Goal: Task Accomplishment & Management: Complete application form

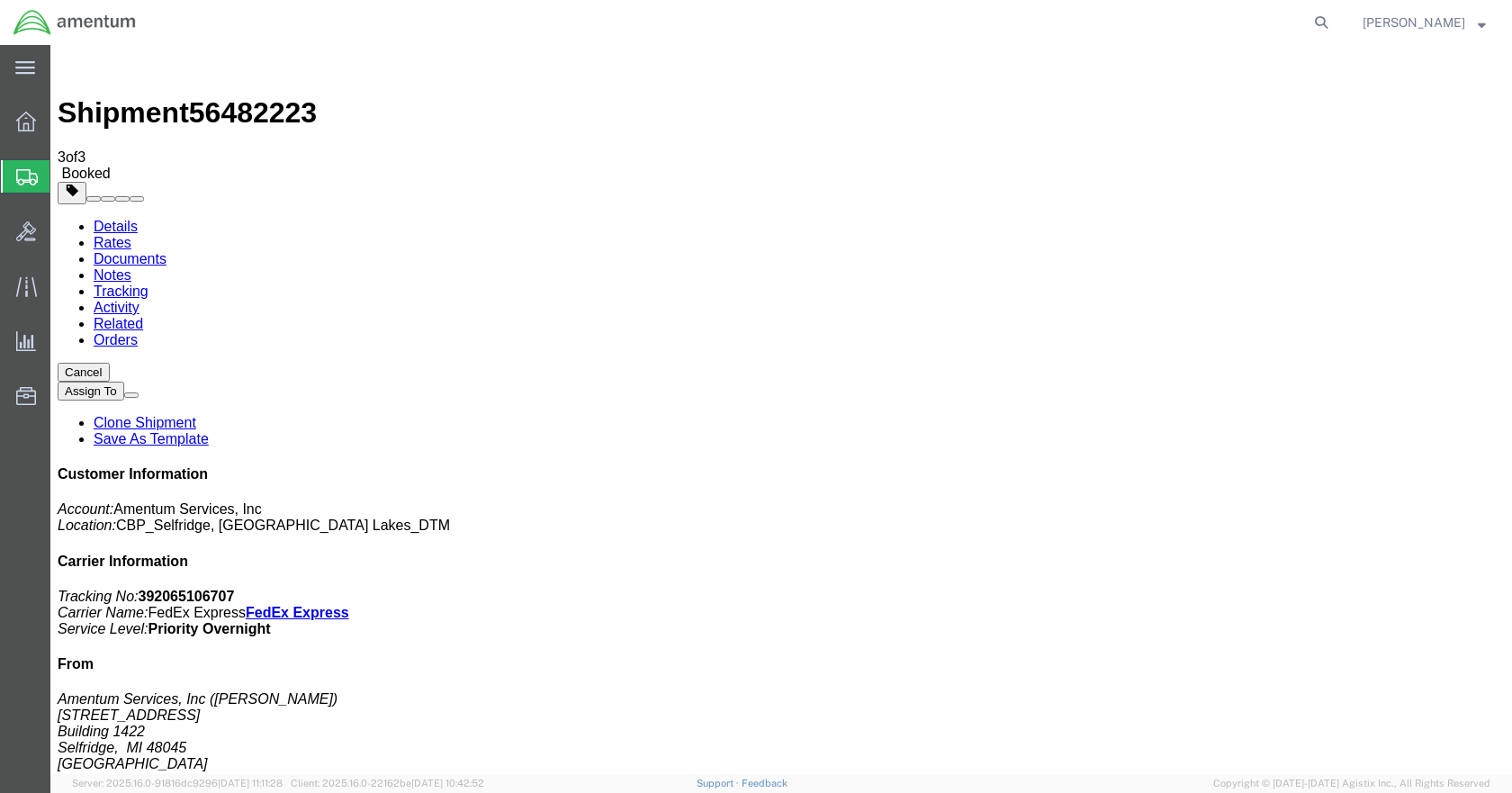
click at [0, 0] on span "Create Shipment" at bounding box center [0, 0] width 0 height 0
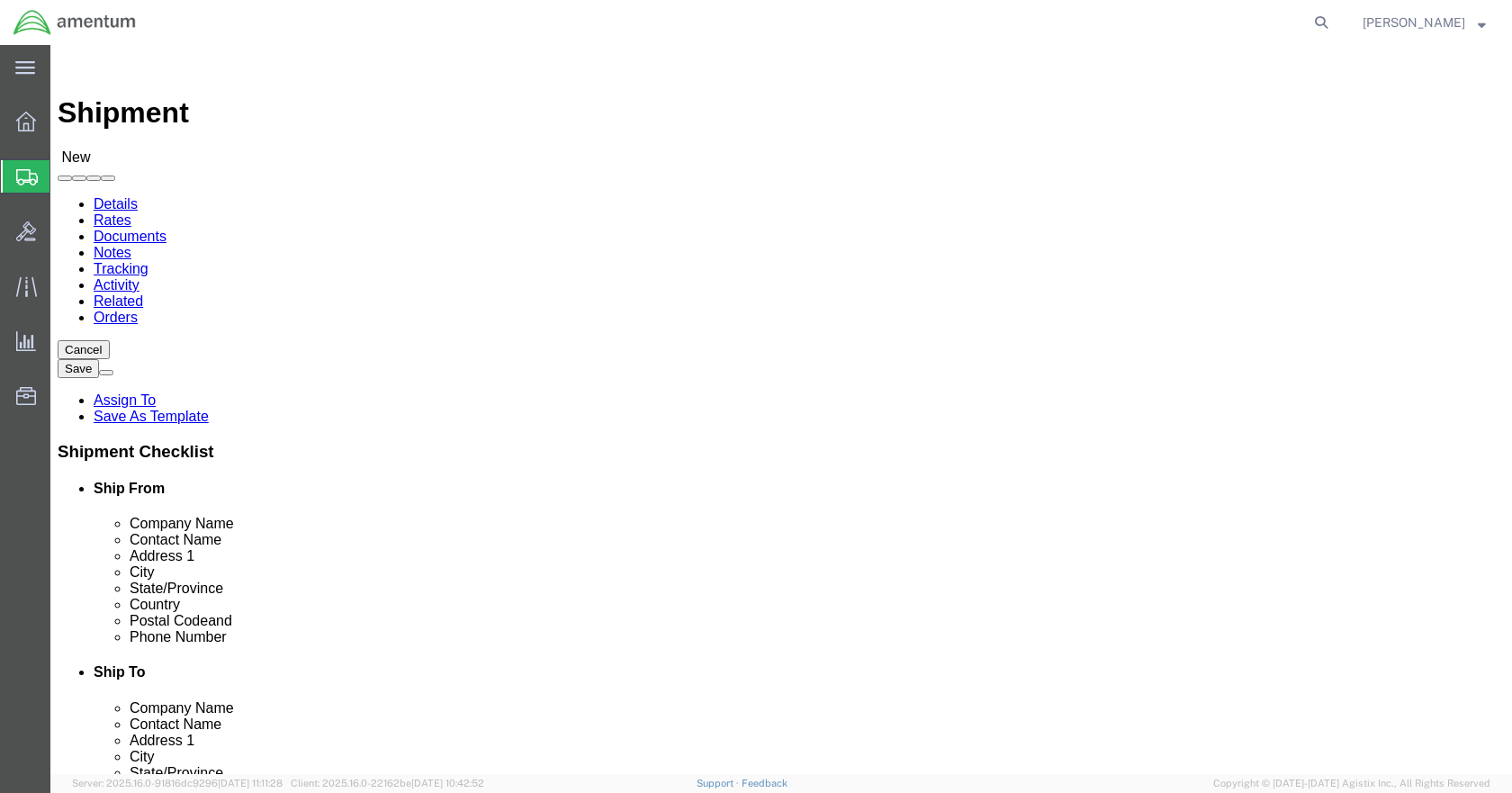
click input "text"
type input "[PERSON_NAME]"
click p "- Amentum Services, Inc - ([PERSON_NAME]) [STREET_ADDRESS]"
select select "MI"
type input "[PERSON_NAME]"
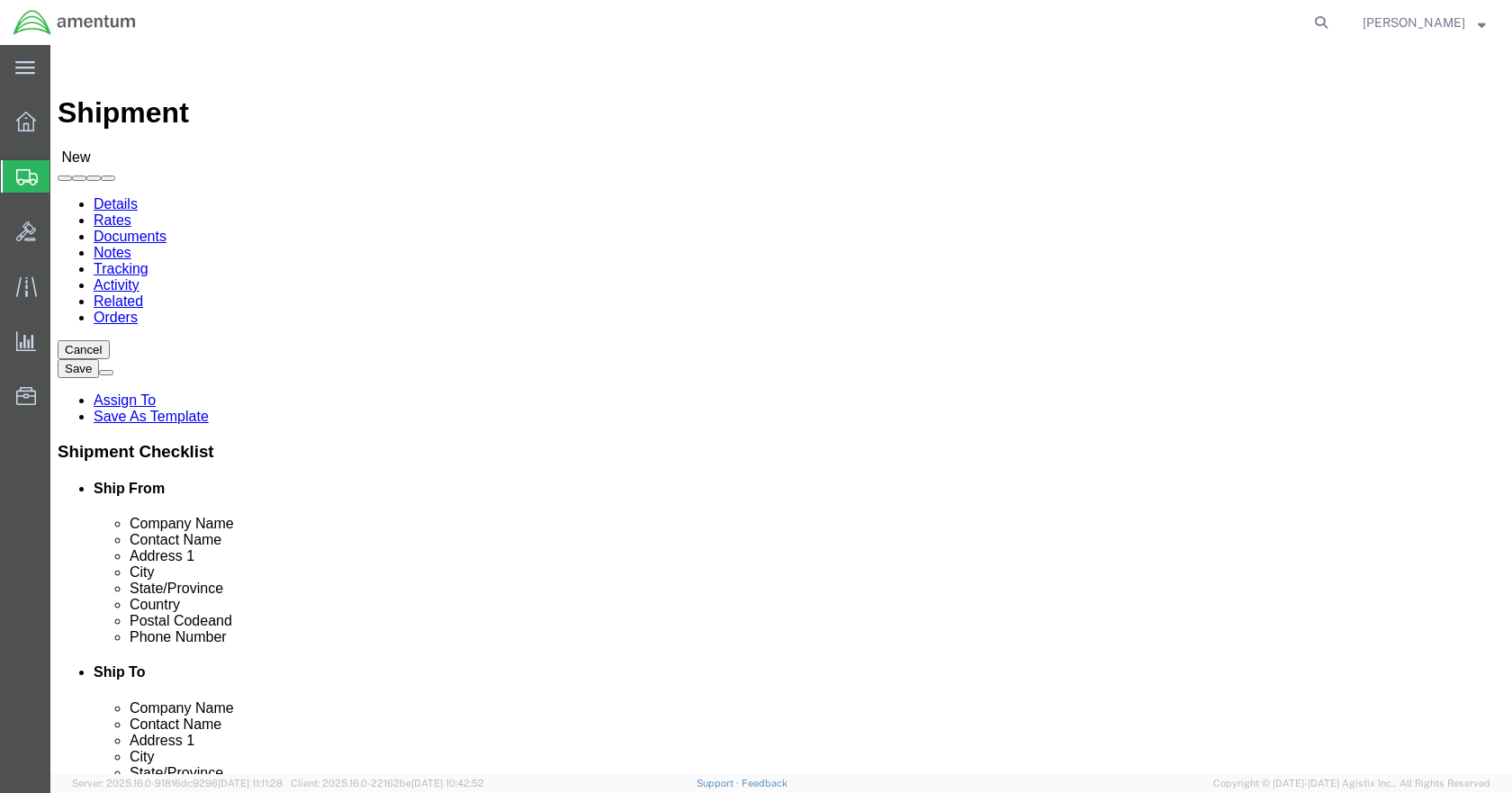
click input "text"
type input "5869542217"
click input "text"
type input "JOY AVIATION SUPPLY"
type input "RMA# R1244"
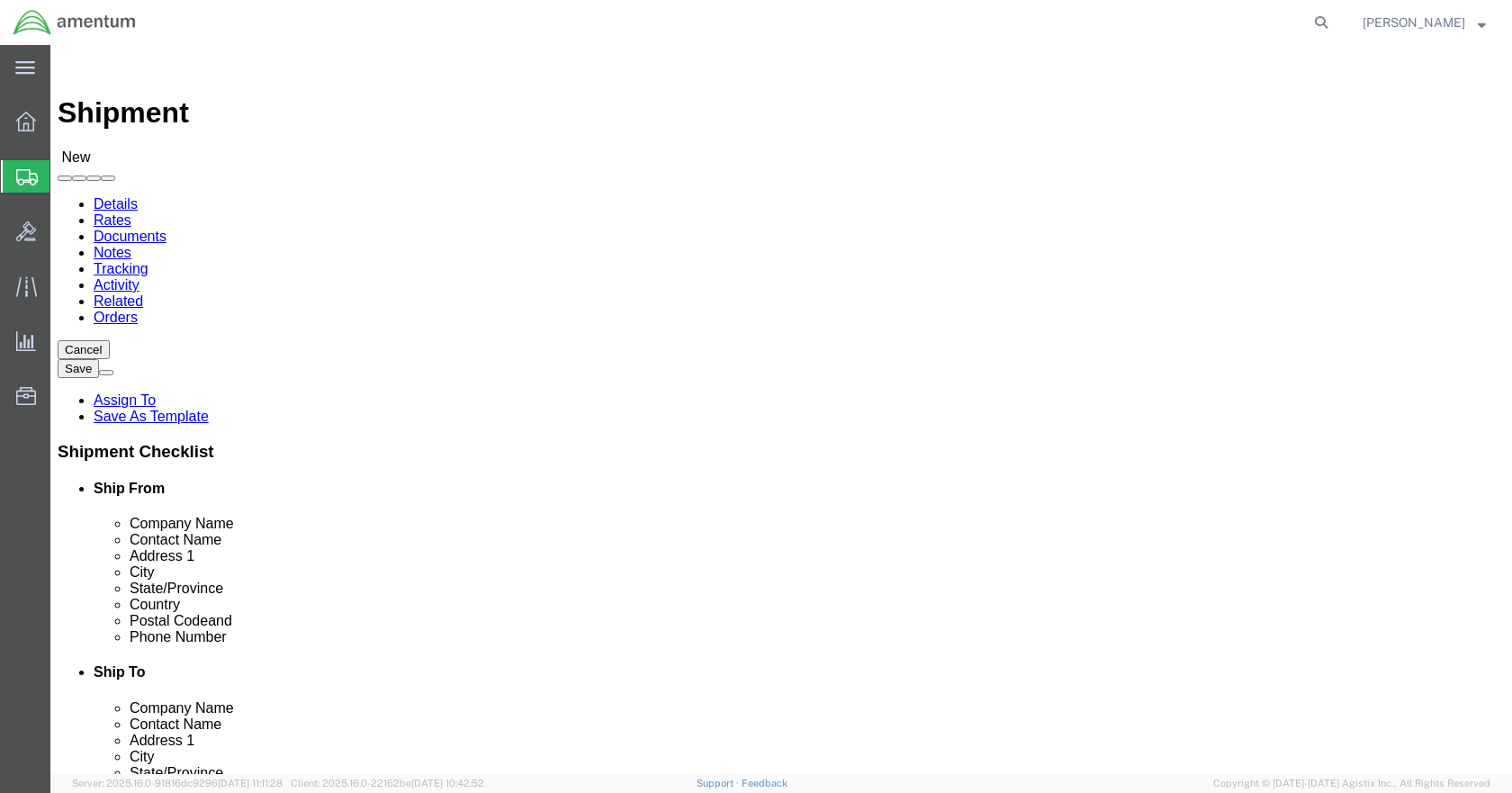
type input "[STREET_ADDRESS][PERSON_NAME]"
type input "[PERSON_NAME]"
click input "Postal Code"
type input "08759"
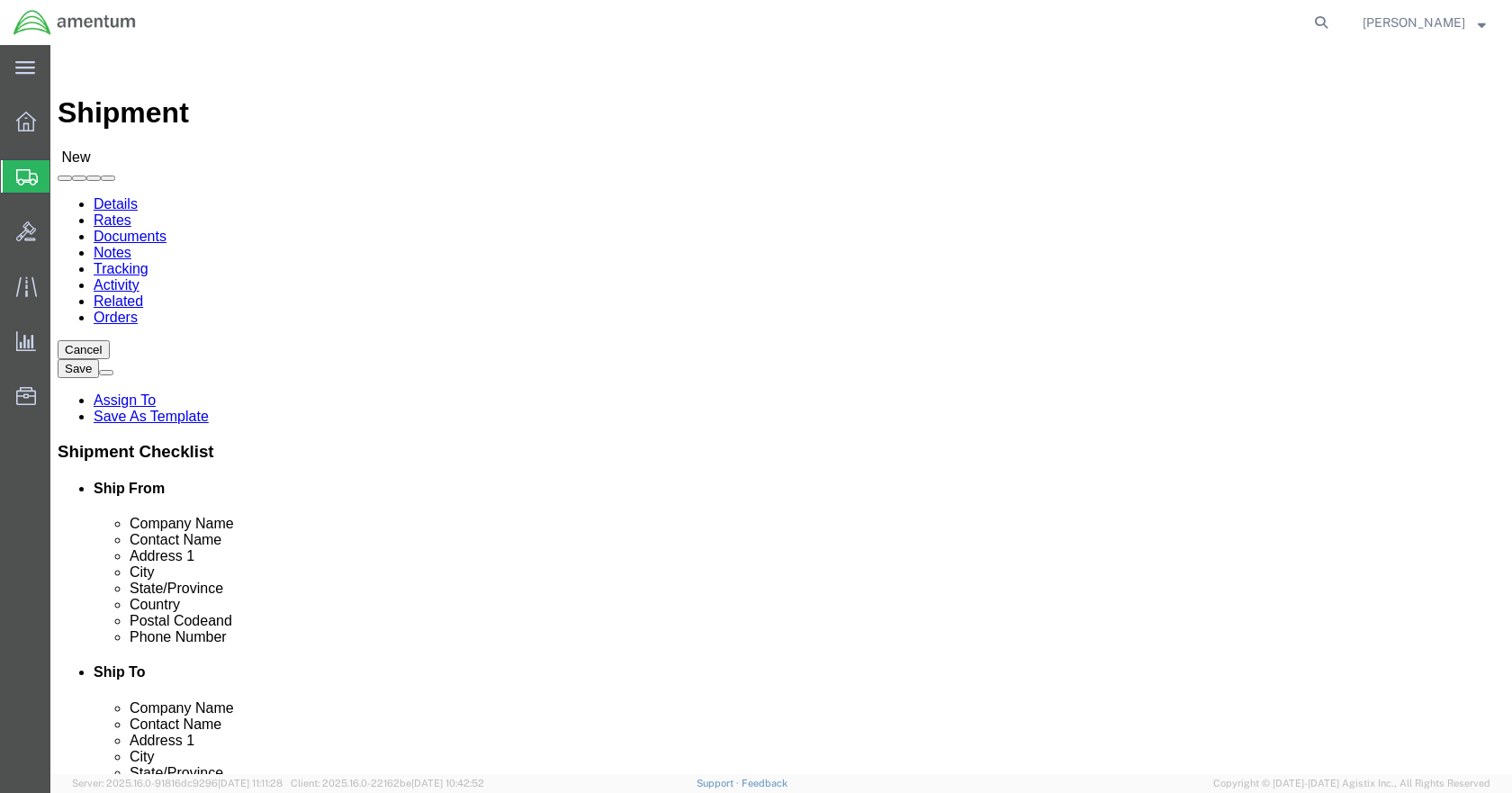
click input "text"
type input "2016242337"
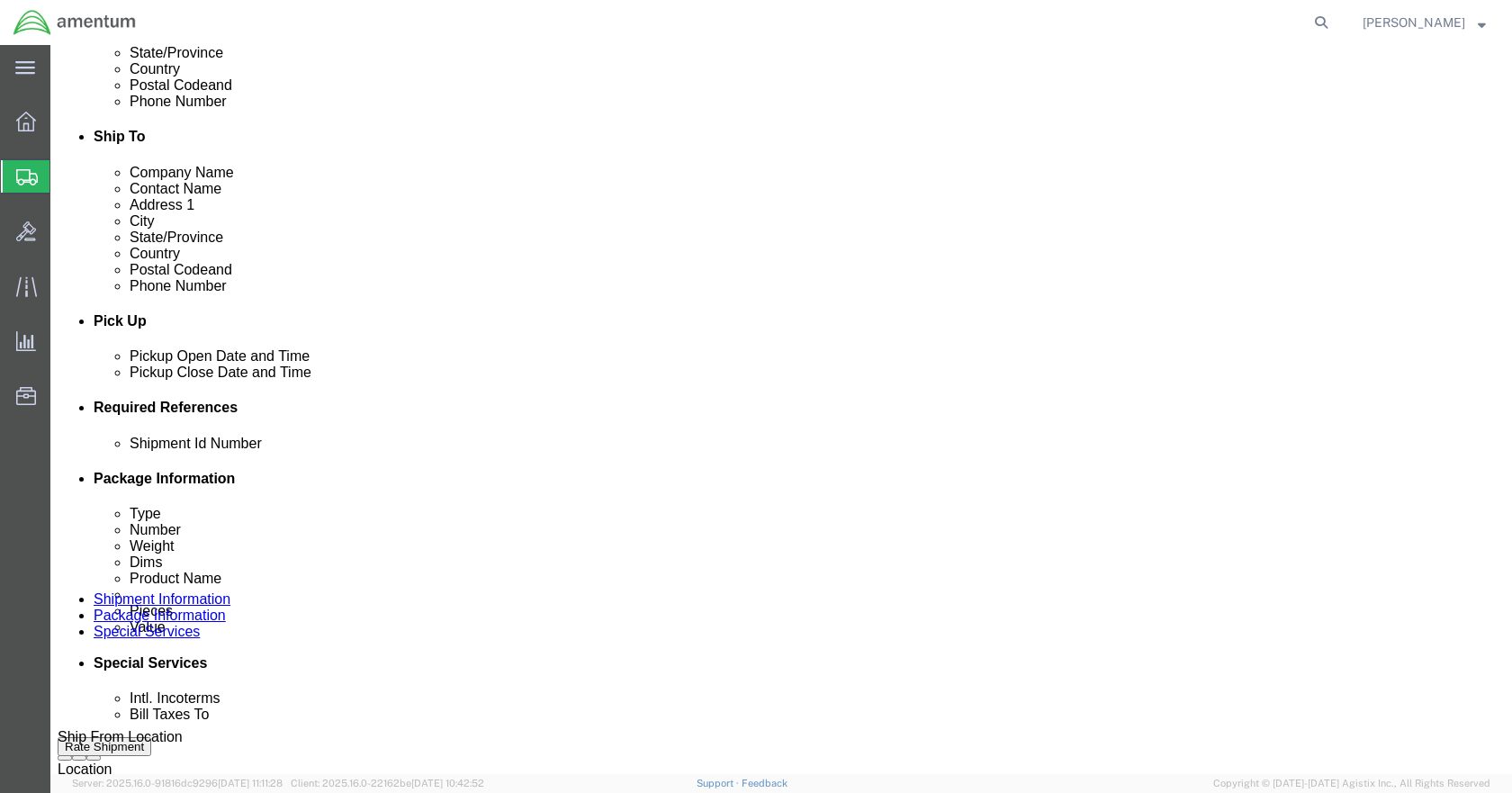
scroll to position [540, 0]
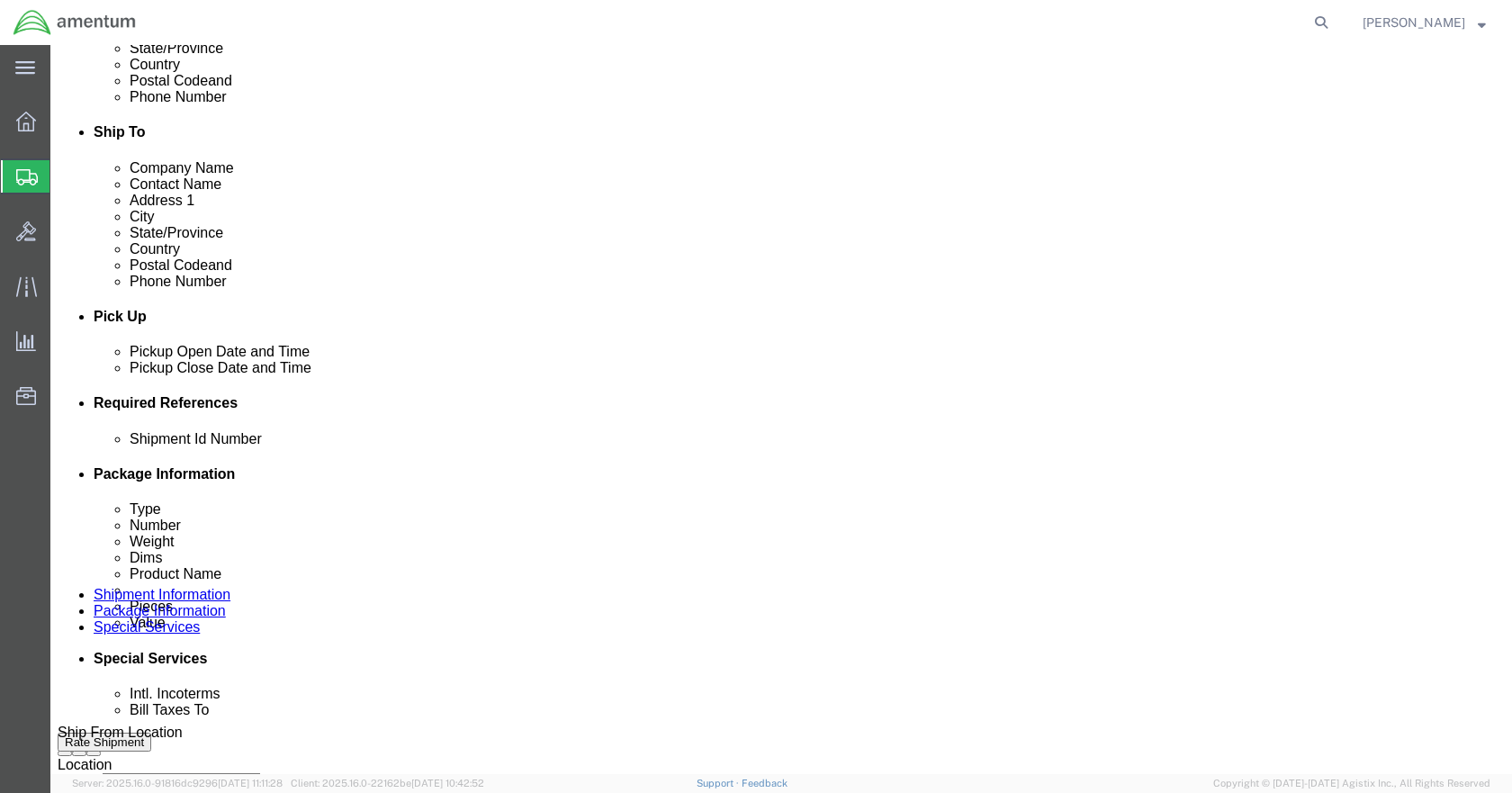
click button "Add reference"
click input "text"
type input "RETURN"
type input "RMA# R1244"
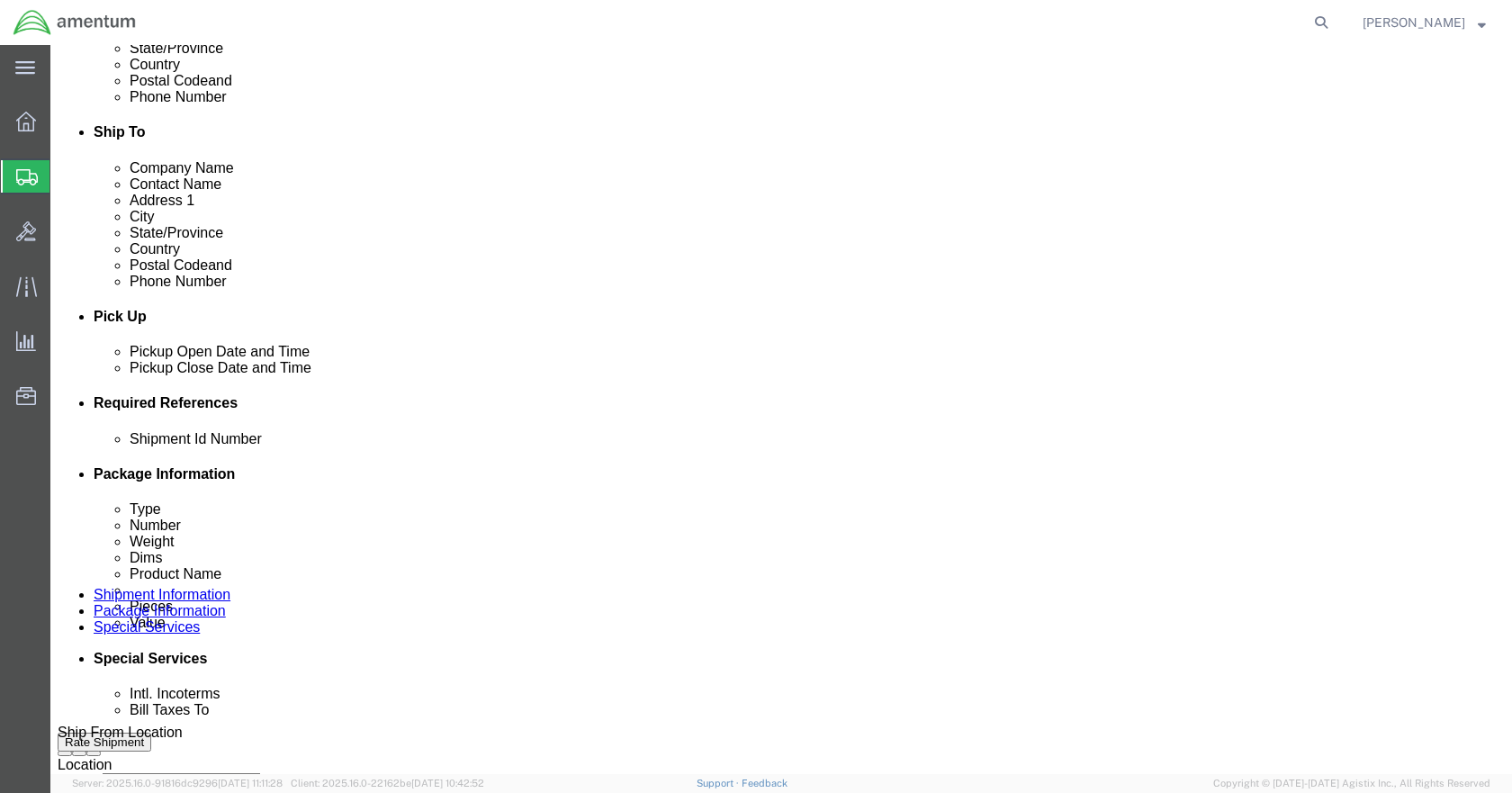
type input "CBP"
click button "Add reference"
click input "text"
type input "6"
click icon "button"
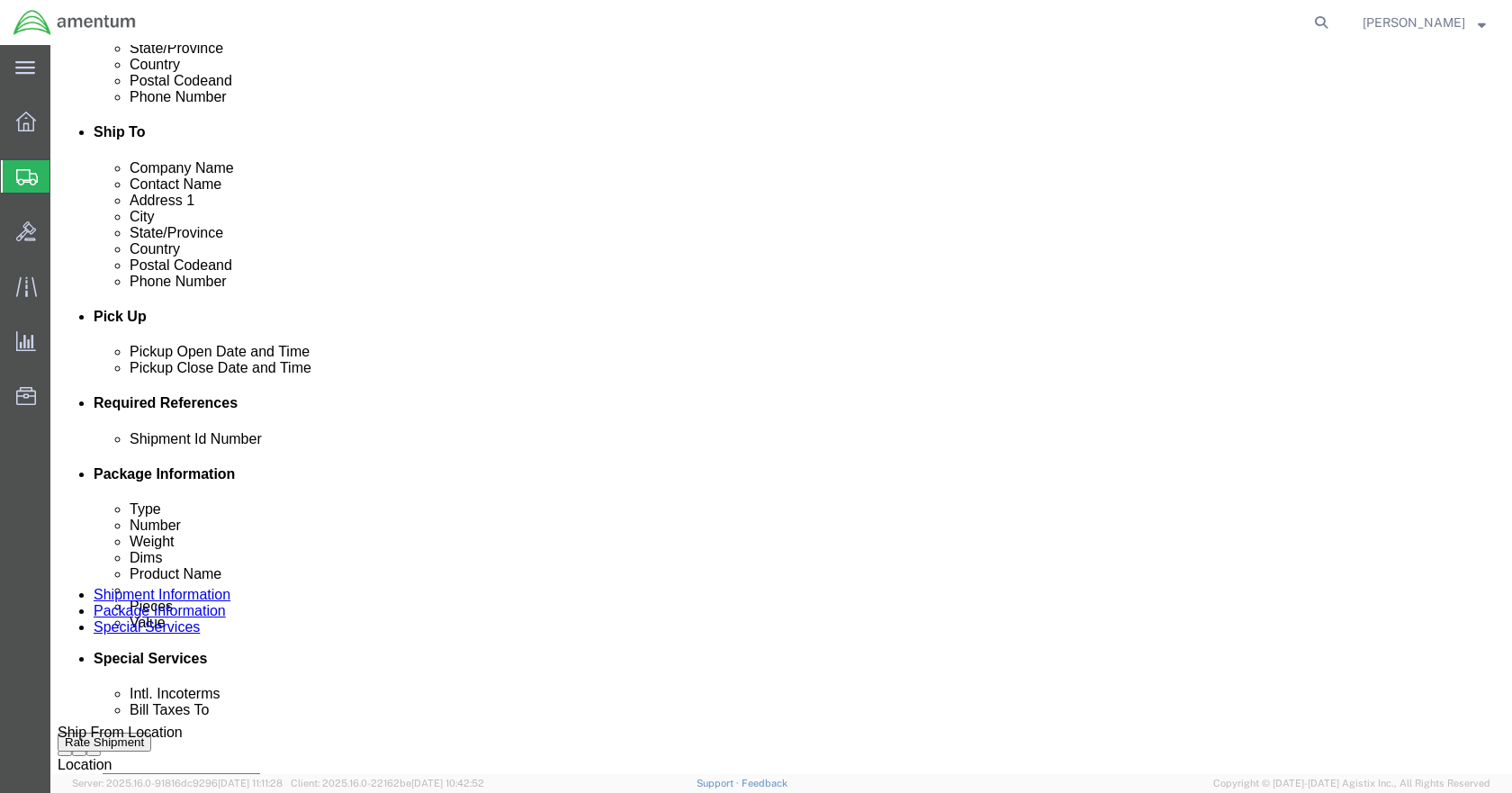
click icon
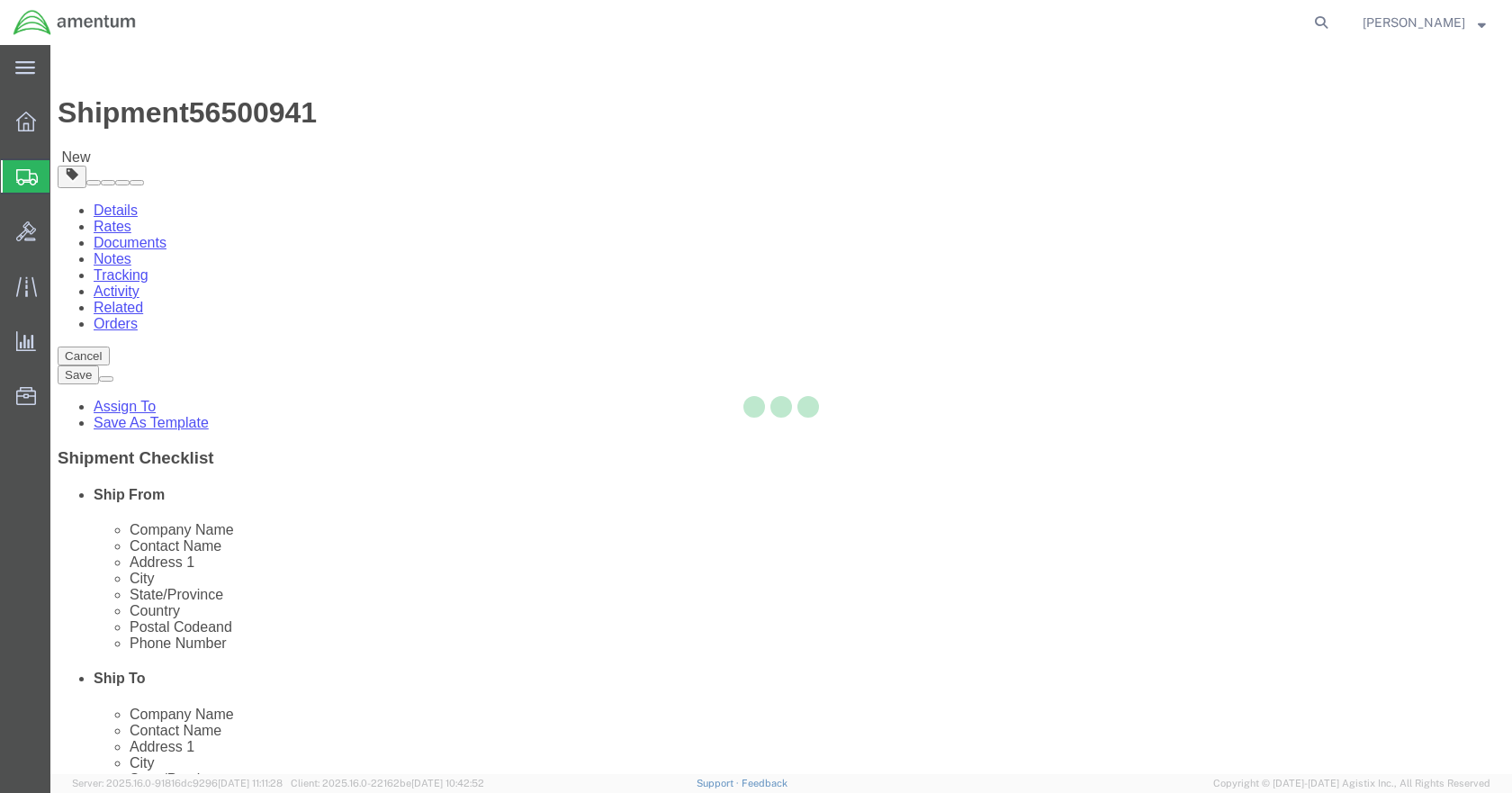
select select "CBOX"
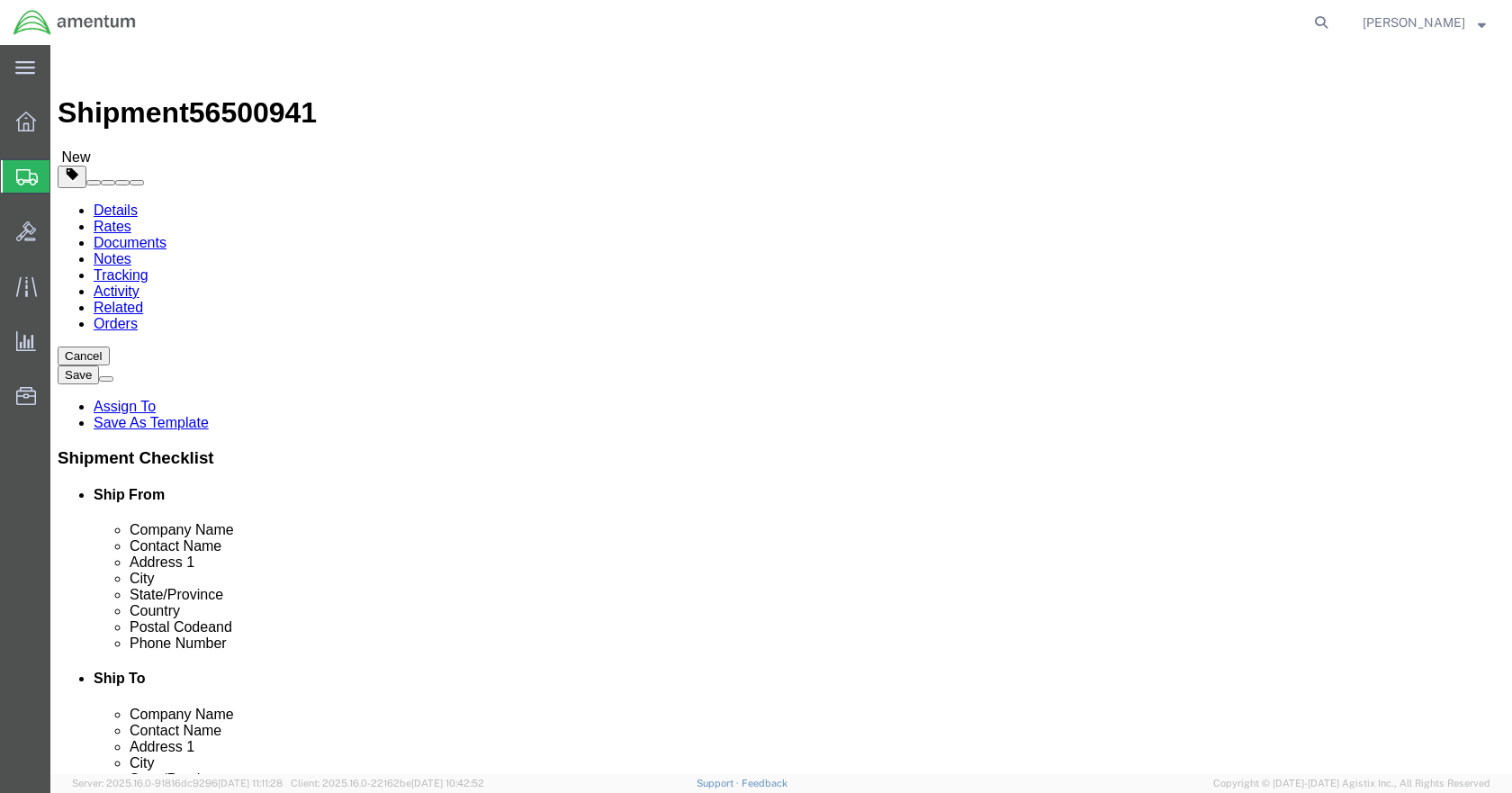
click input "text"
type input "6.5"
type input "9"
type input "6"
type input "1"
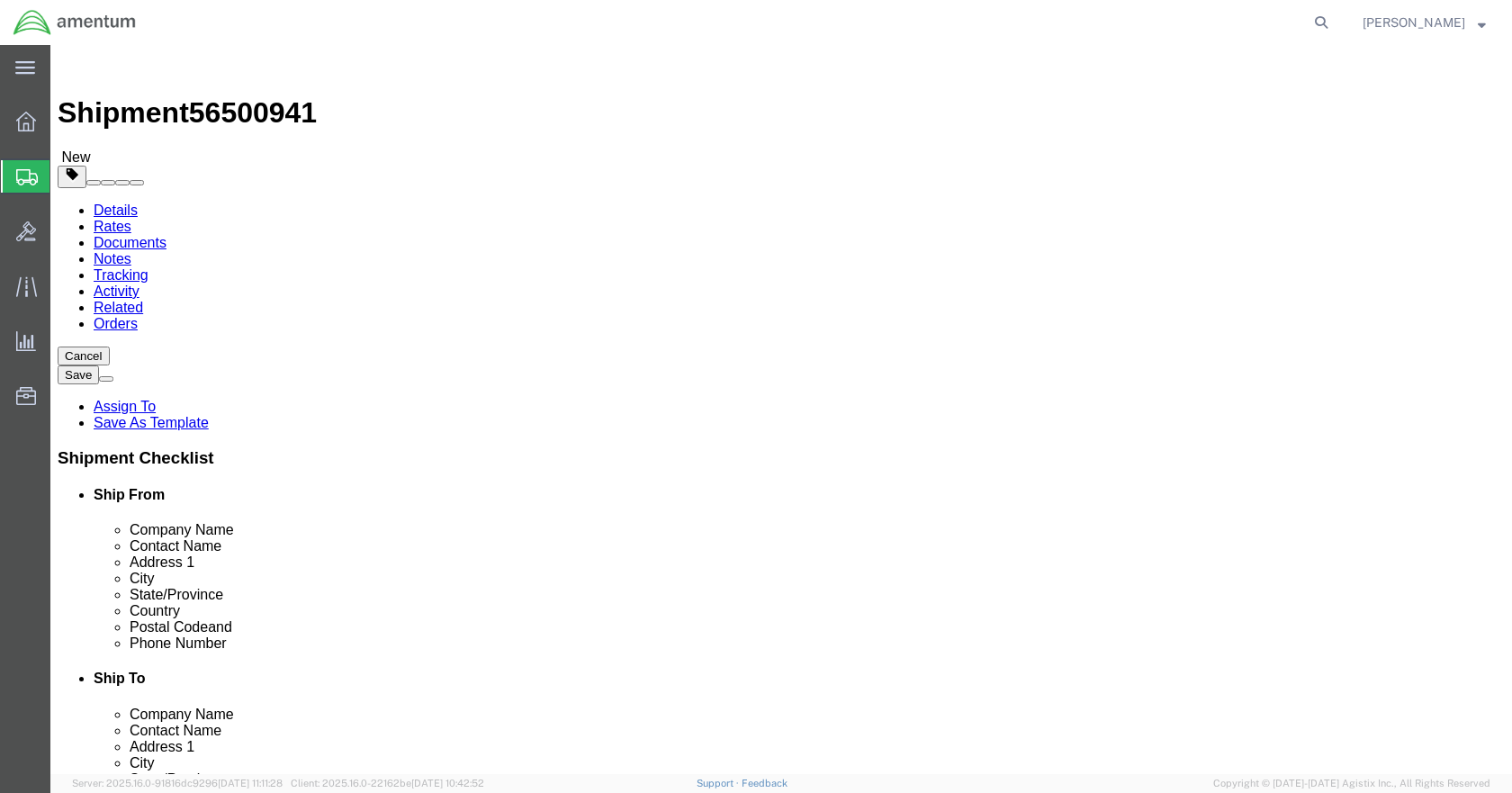
click link "Add Content"
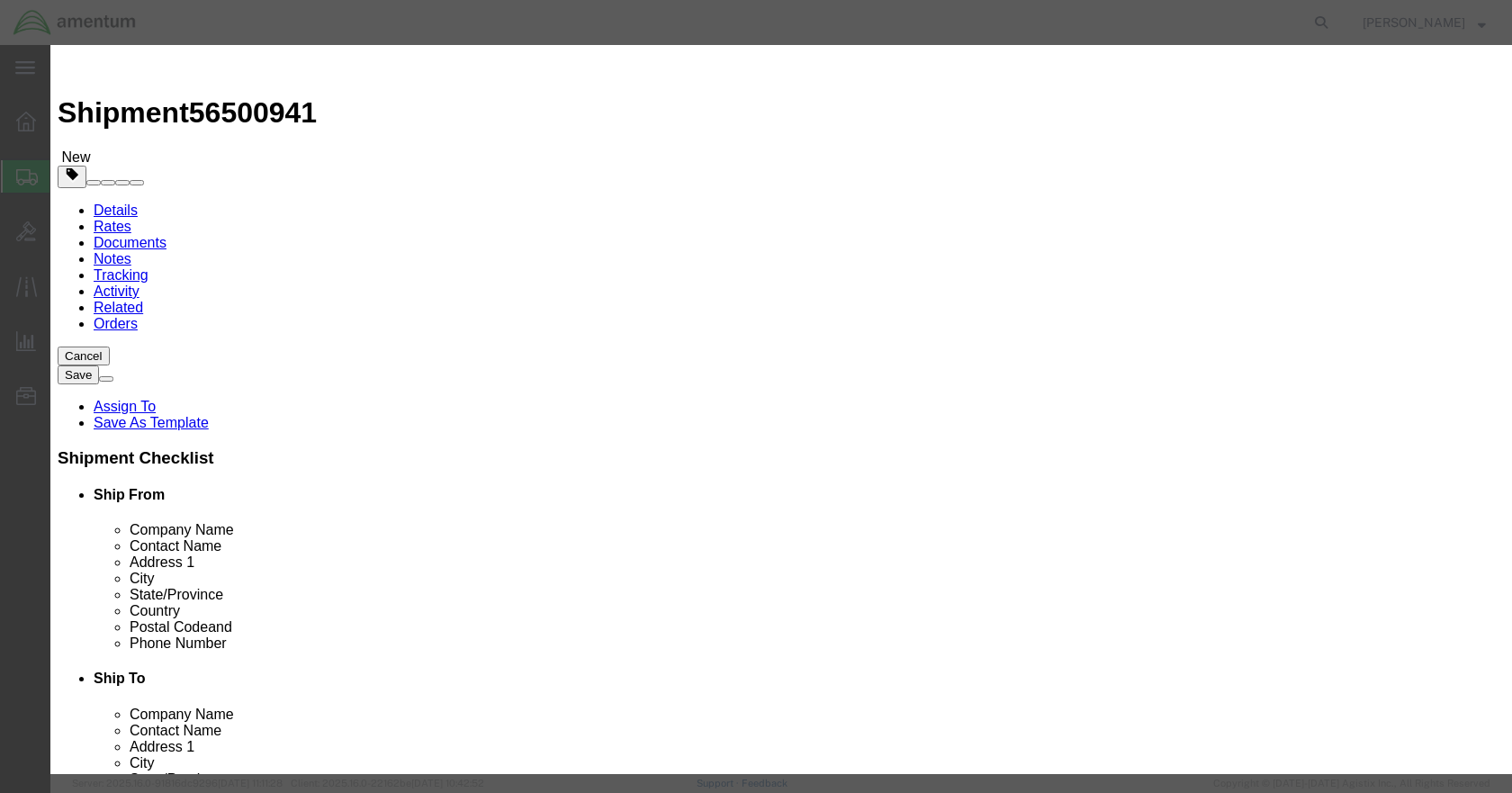
click input "text"
type input "350A51-2005-20"
click strong "350A51-2005-20"
select select "USD"
type input "ABSORBER SHOCK ,ENG"
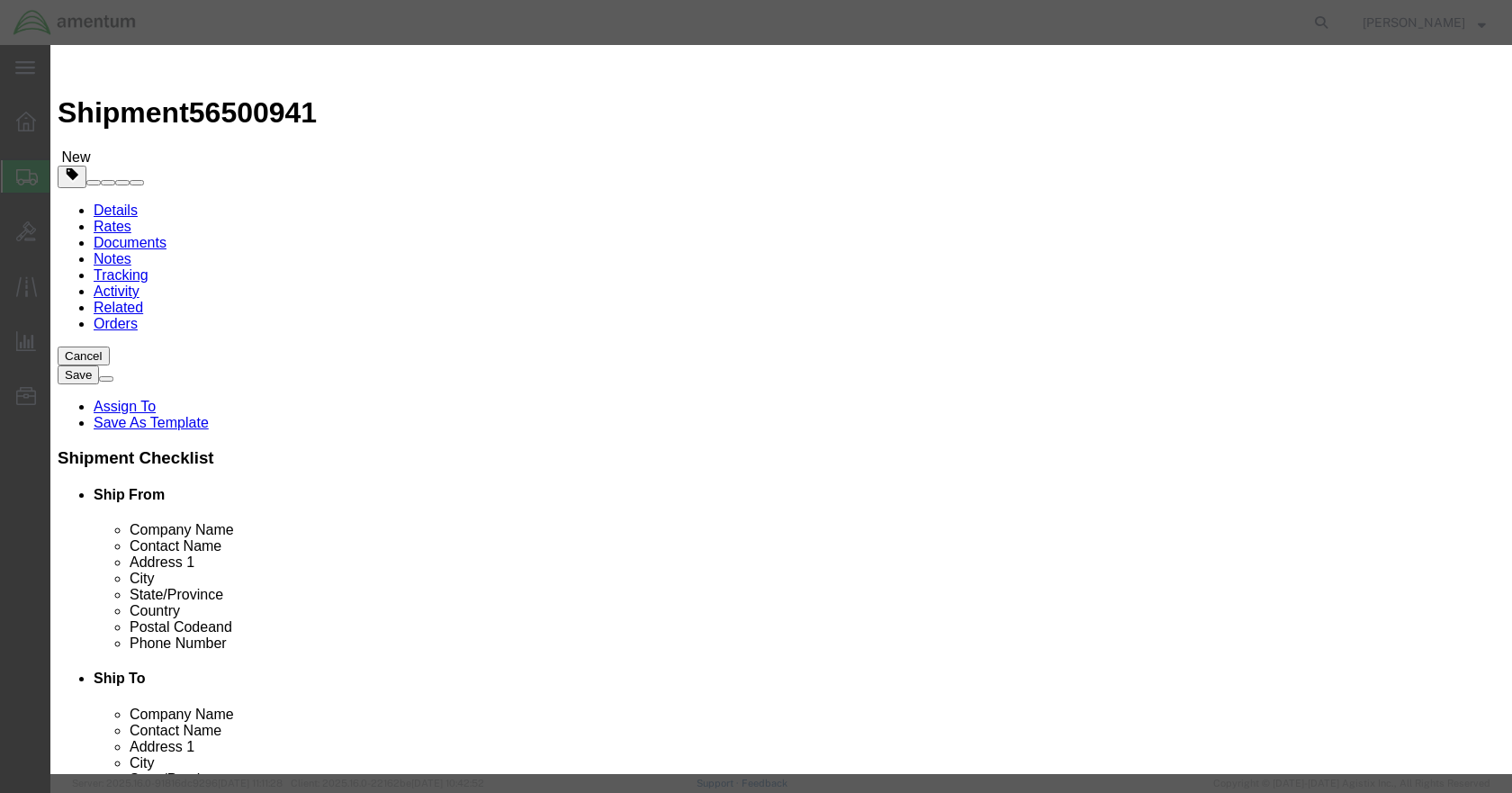
type input "350A51-2005-20"
click input "text"
type input "1"
type input "400.00"
click button "Save & Close"
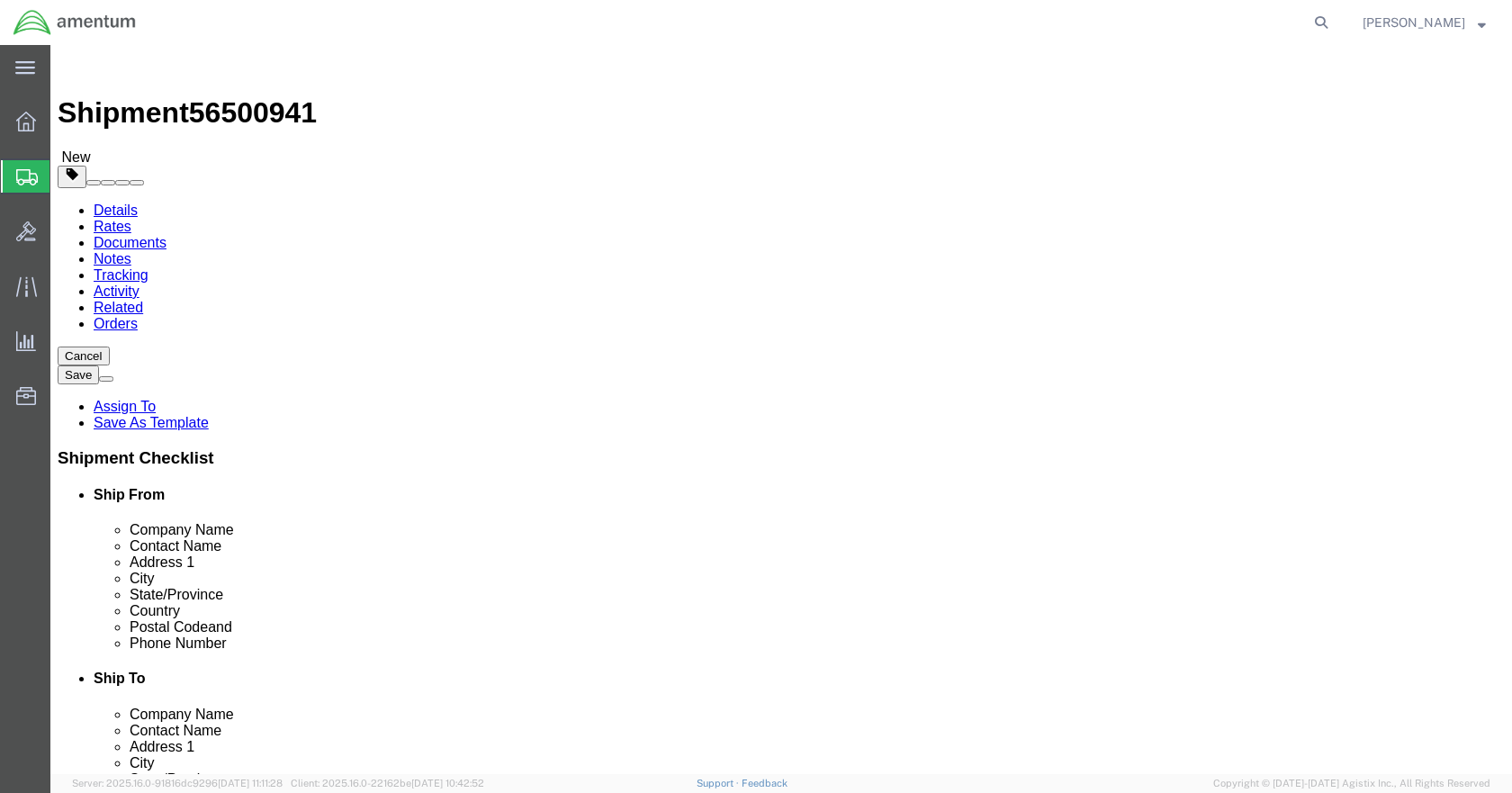
click icon
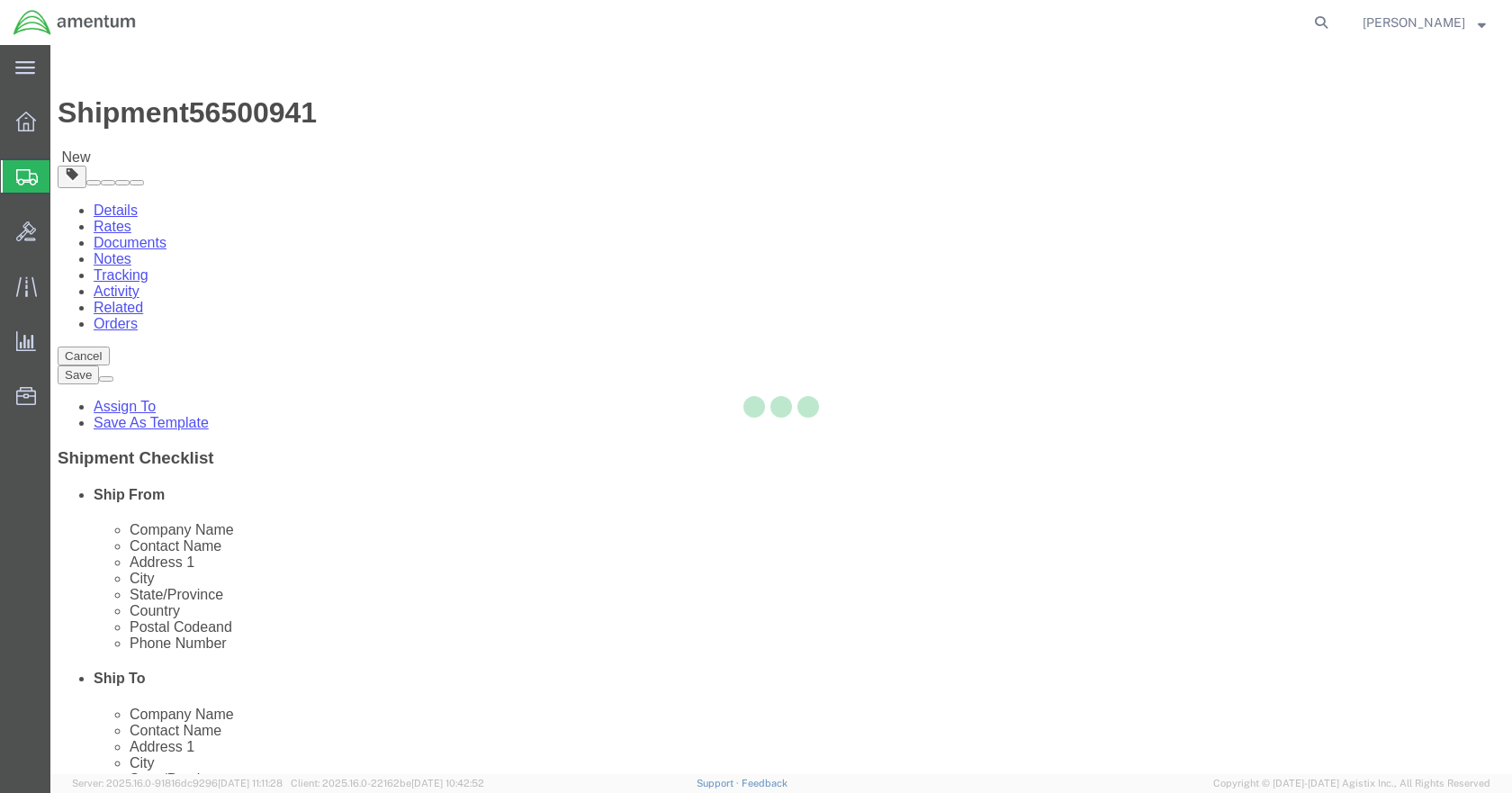
select select
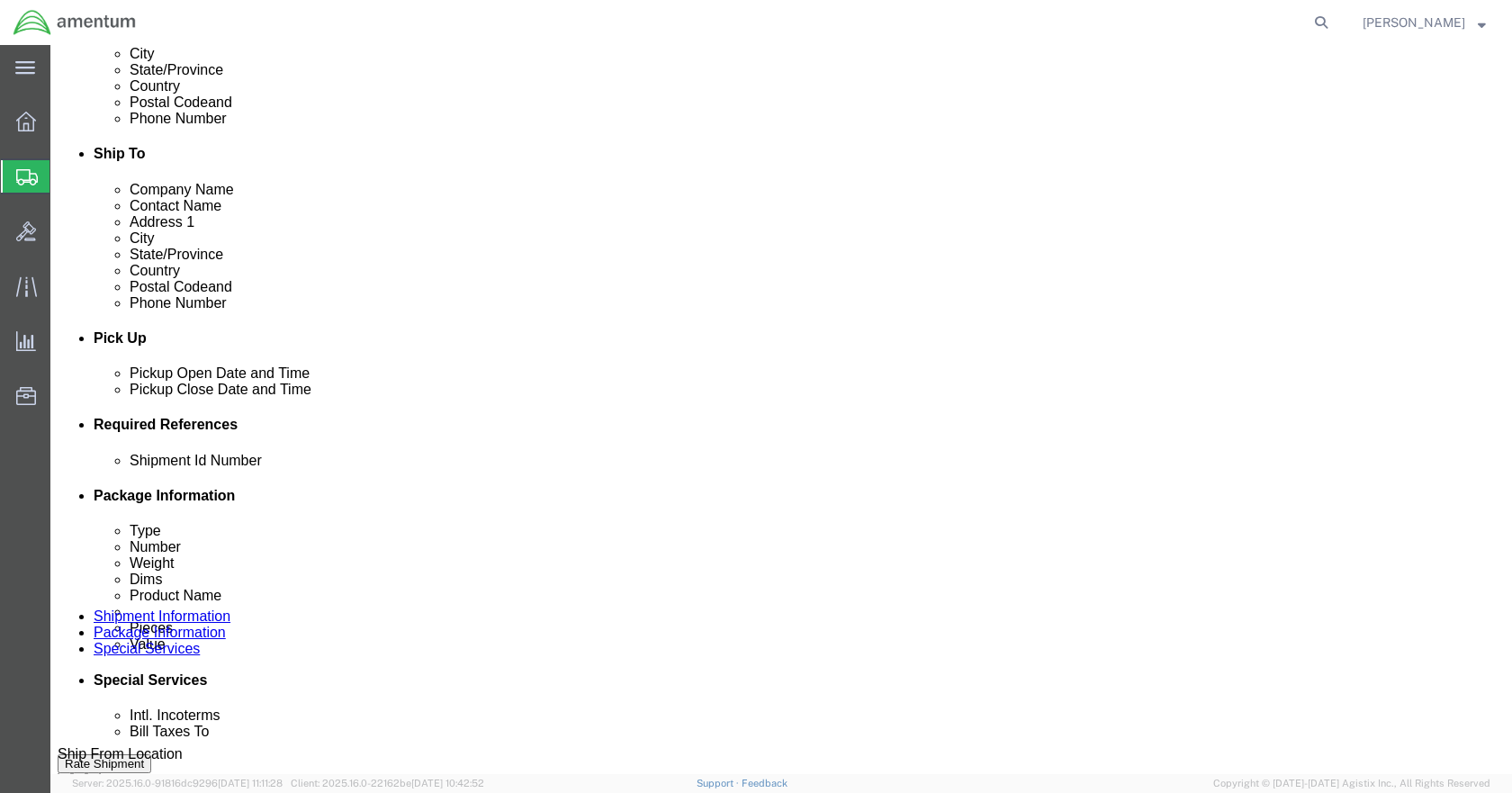
scroll to position [720, 0]
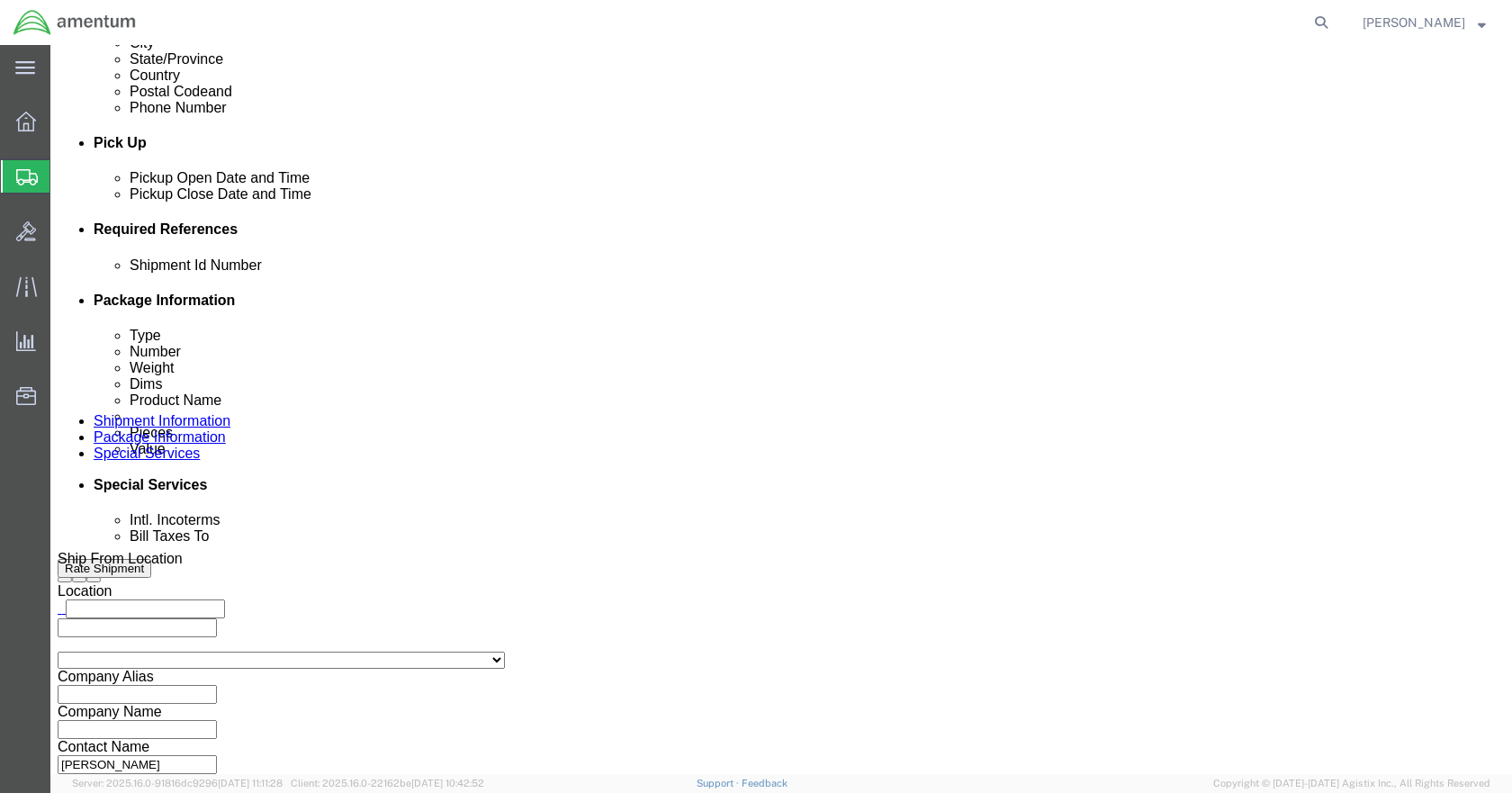
click select "Select Buyer Cost Center Department Operations Number Order Number Sales Person"
click div "Billing"
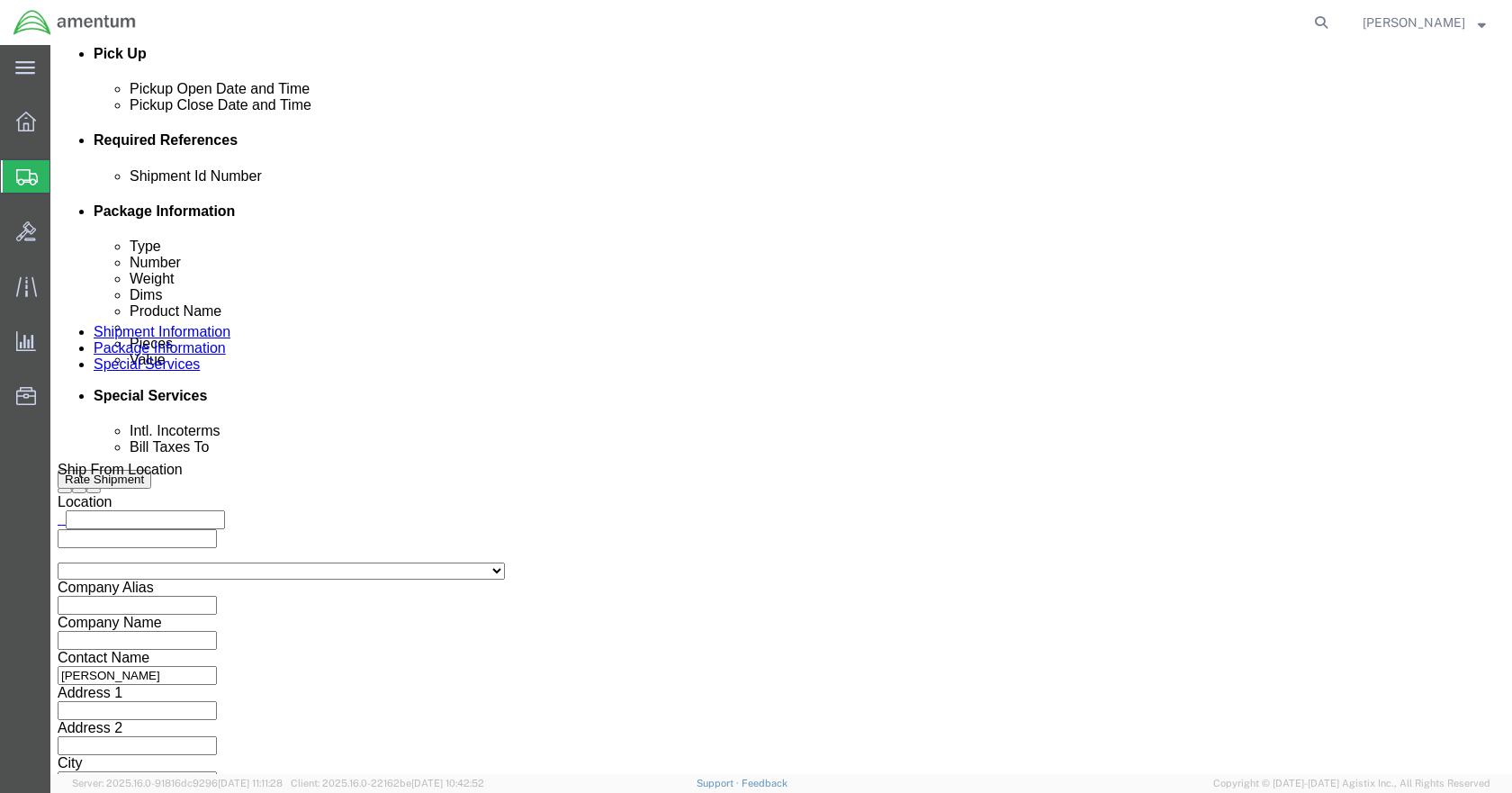
scroll to position [809, 0]
click select "Select Recipient Account Sender/Shipper Third Party Account"
select select "RCPN"
click select "Select Recipient Account Sender/Shipper Third Party Account"
type input "JOY AVIATION SUPPLY"
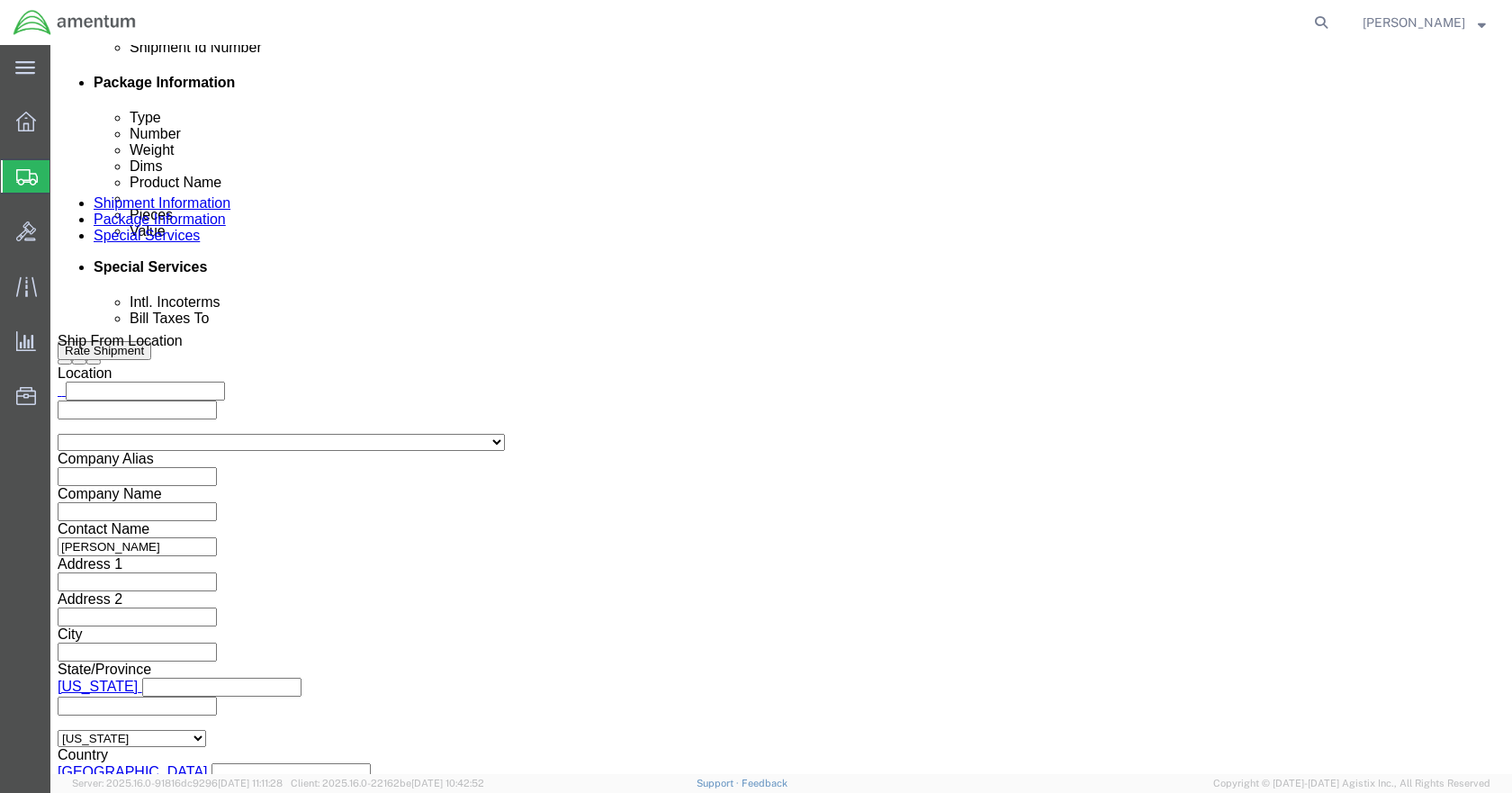
scroll to position [990, 0]
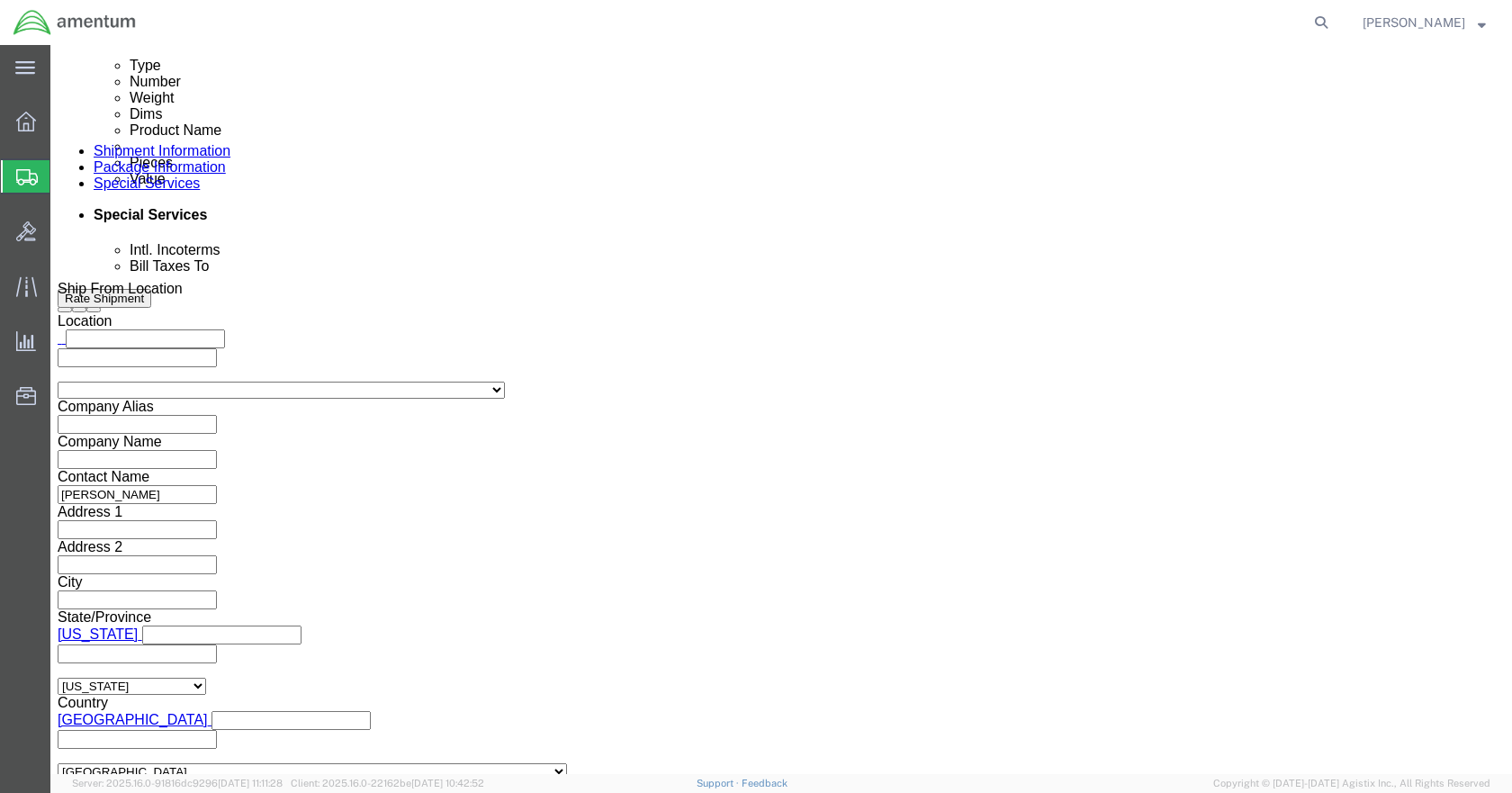
click input "text"
click input "3597"
paste input "09587"
type input "359709587"
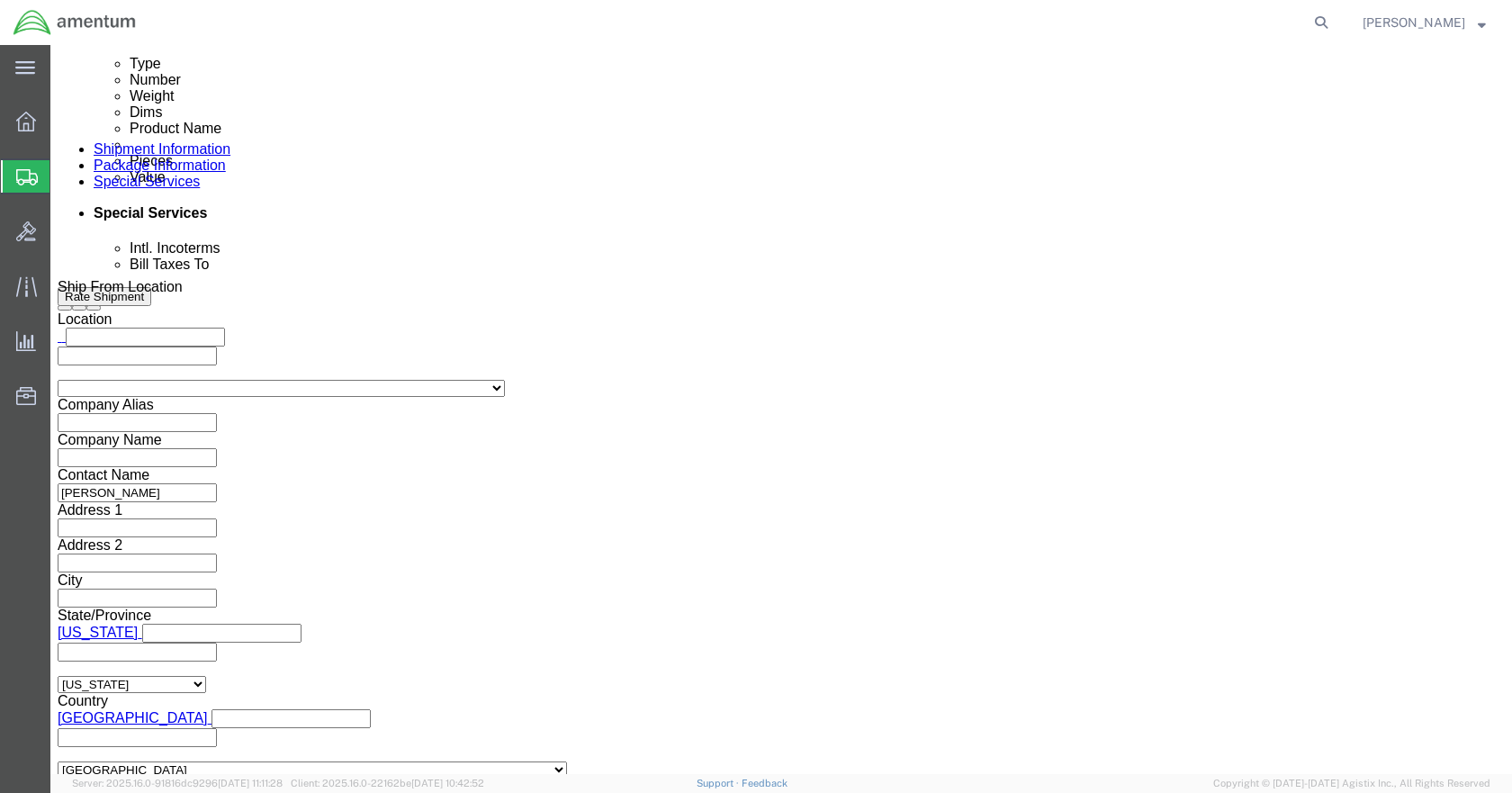
scroll to position [1079, 0]
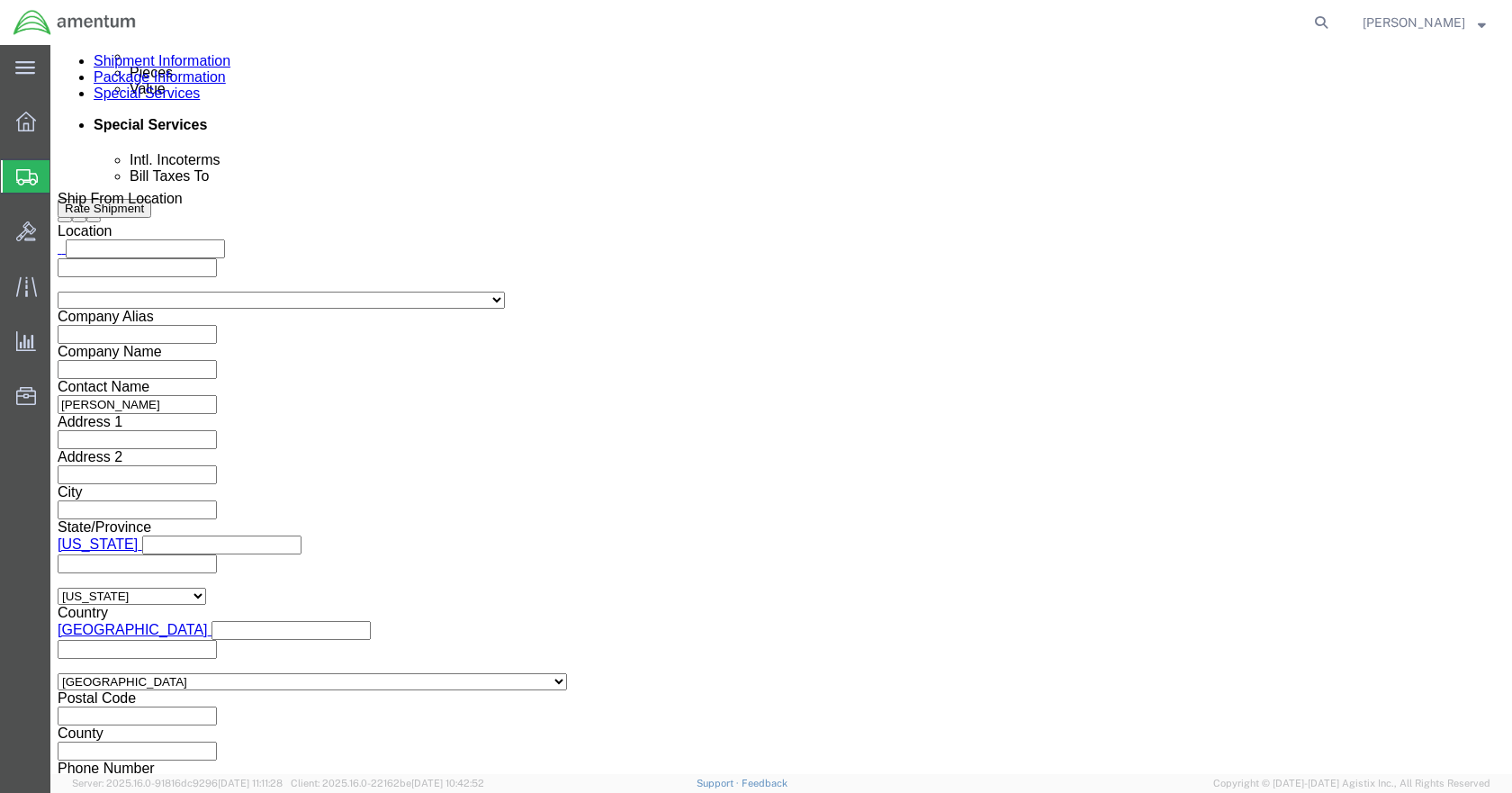
click button "Rate Shipment"
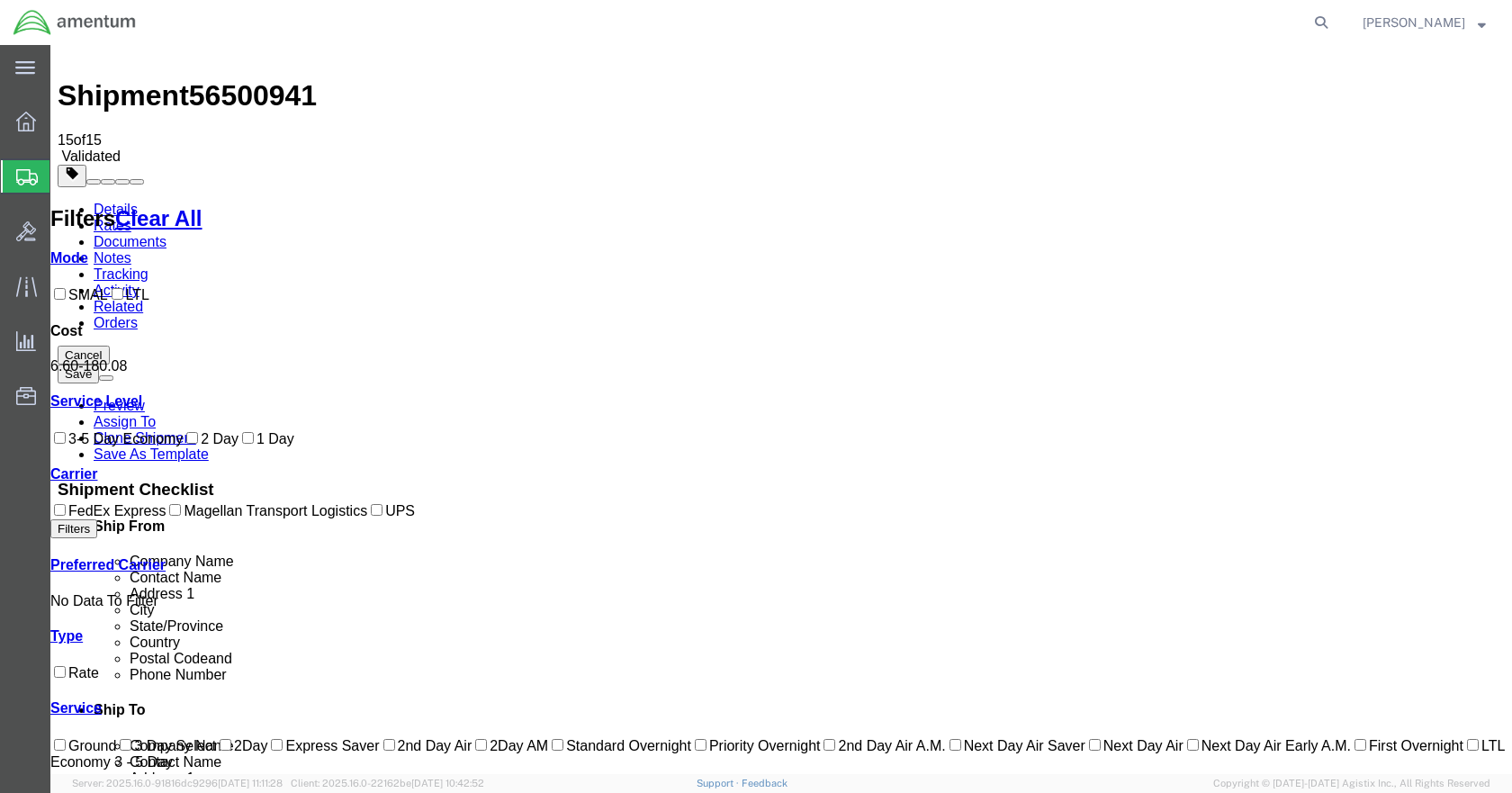
scroll to position [0, 0]
